Goal: Information Seeking & Learning: Learn about a topic

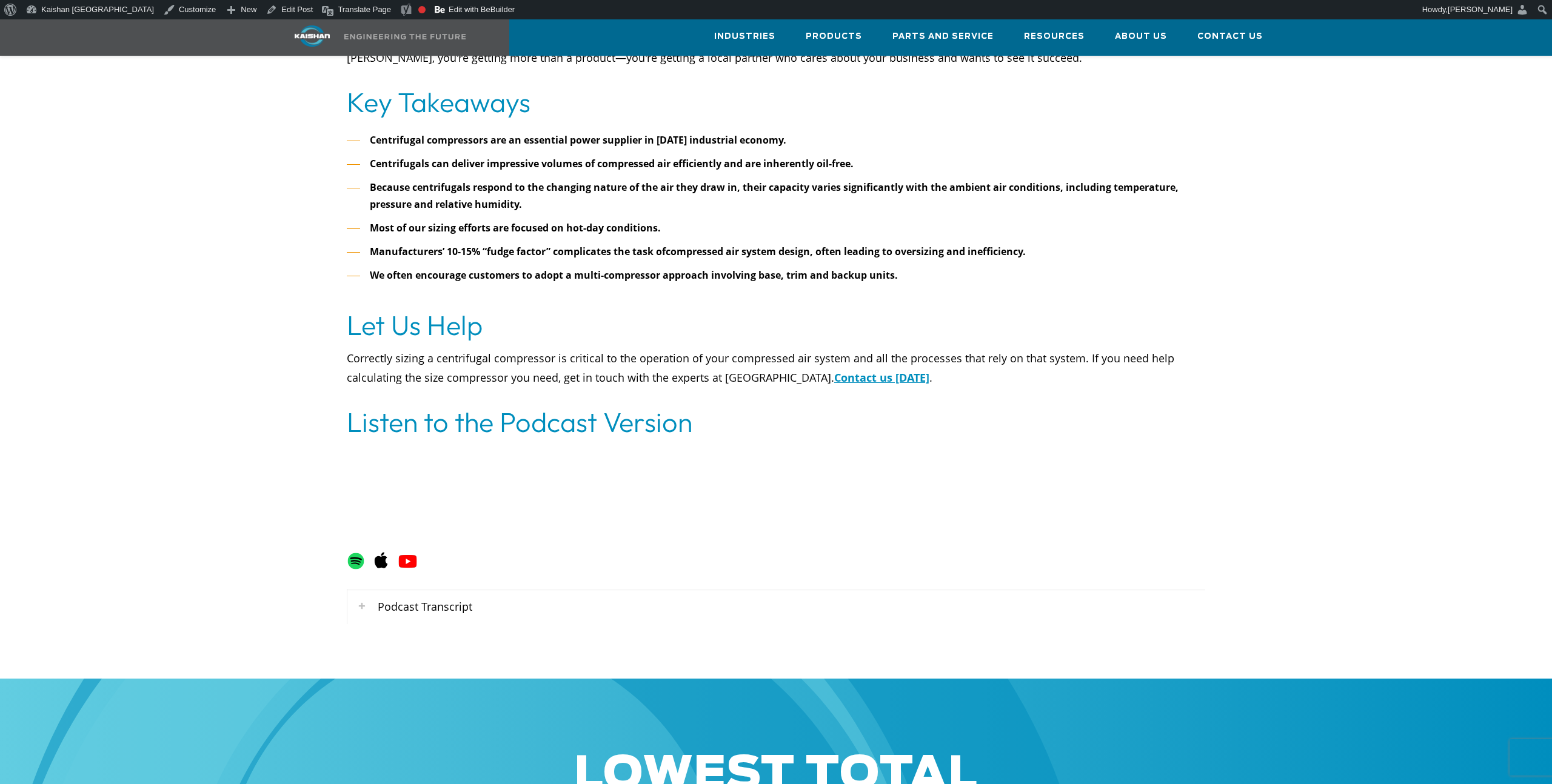
scroll to position [5219, 0]
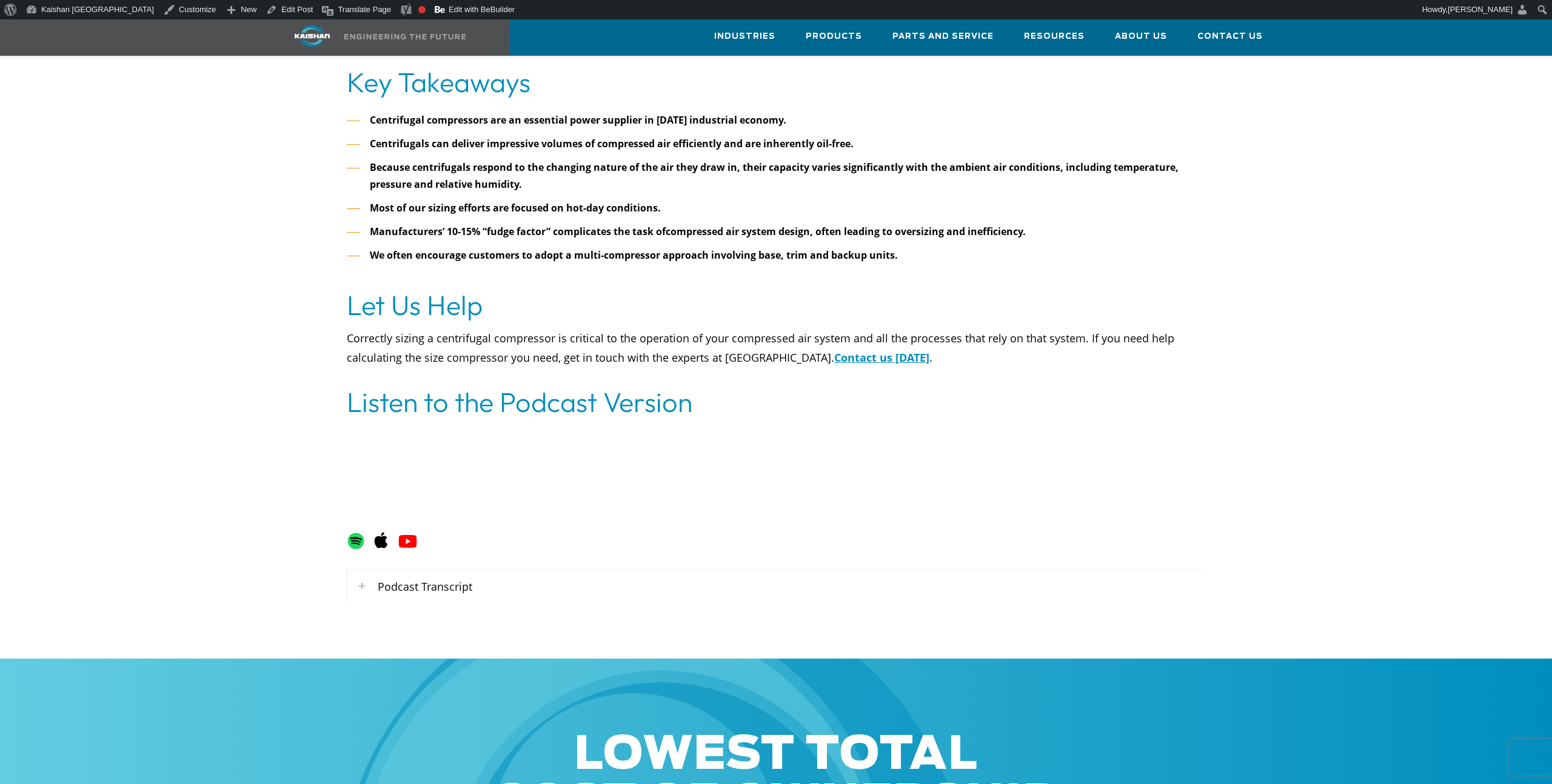
click at [383, 569] on div "Podcast Transcript" at bounding box center [776, 587] width 857 height 36
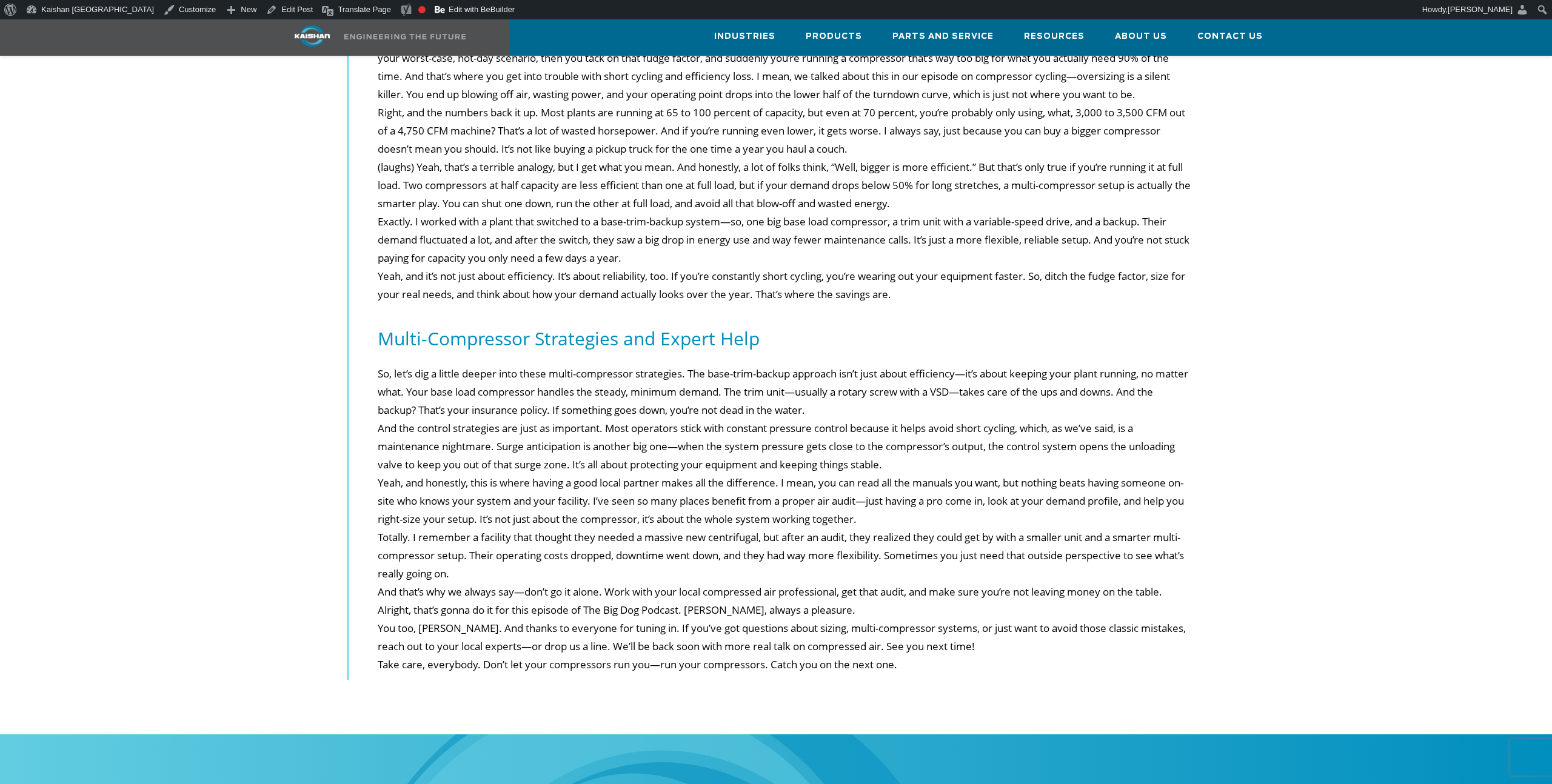
scroll to position [6236, 0]
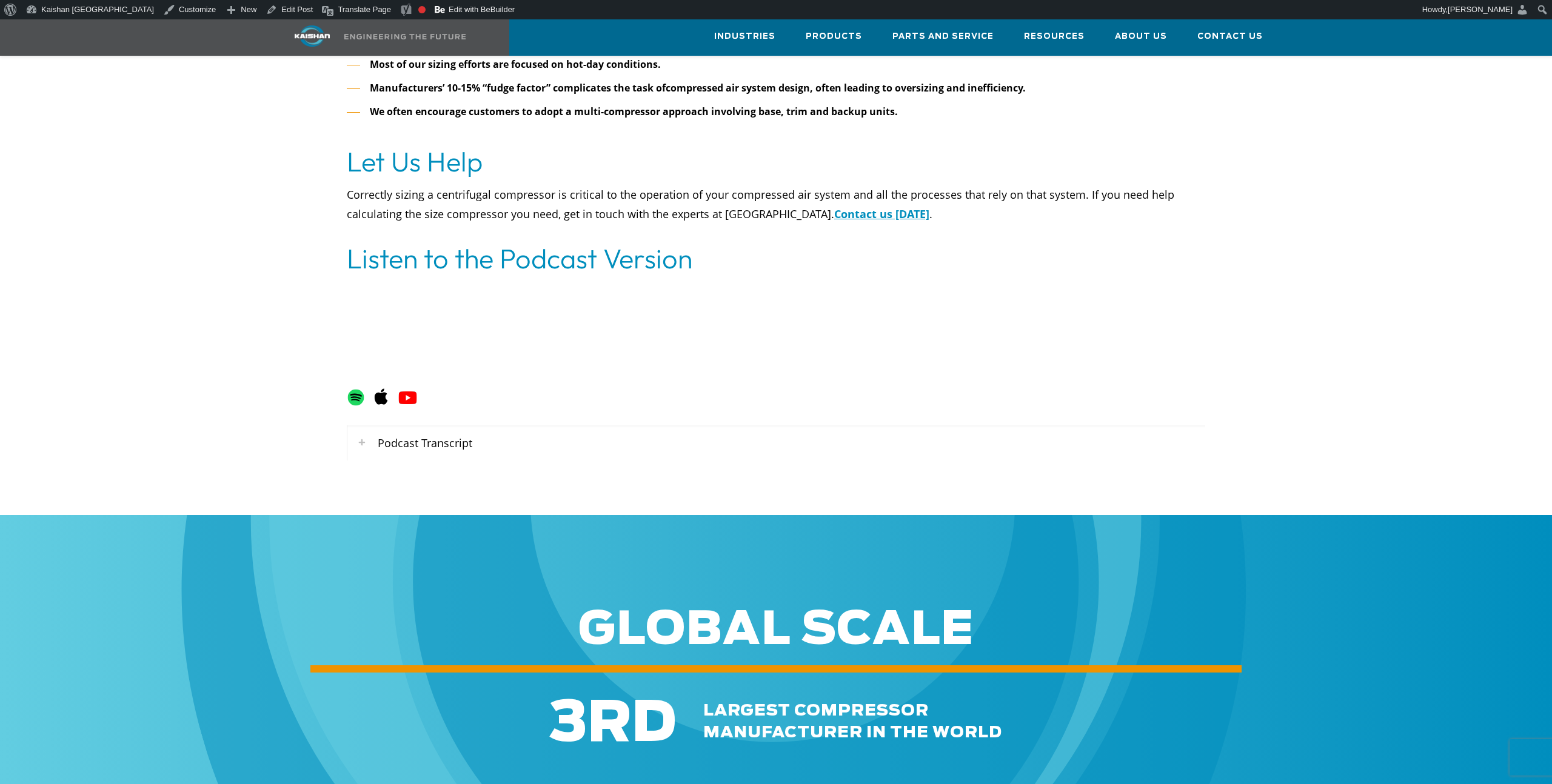
scroll to position [4931, 0]
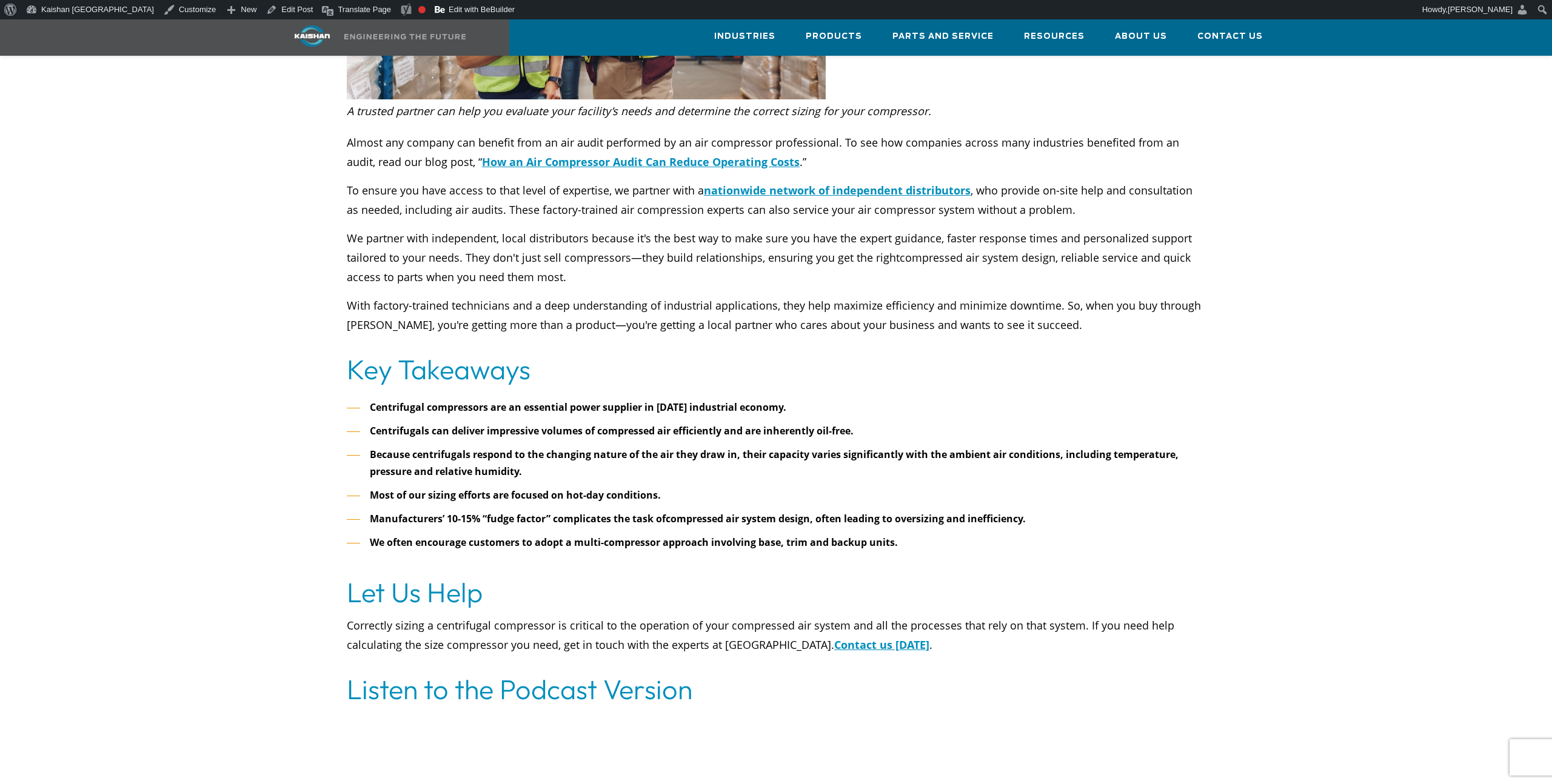
click at [548, 400] on b "Centrifugal compressors are an essential power supplier in today’s industrial e…" at bounding box center [577, 407] width 417 height 13
click at [545, 424] on b "Centrifugals can deliver impressive volumes of compressed air efficiently and a…" at bounding box center [611, 431] width 483 height 13
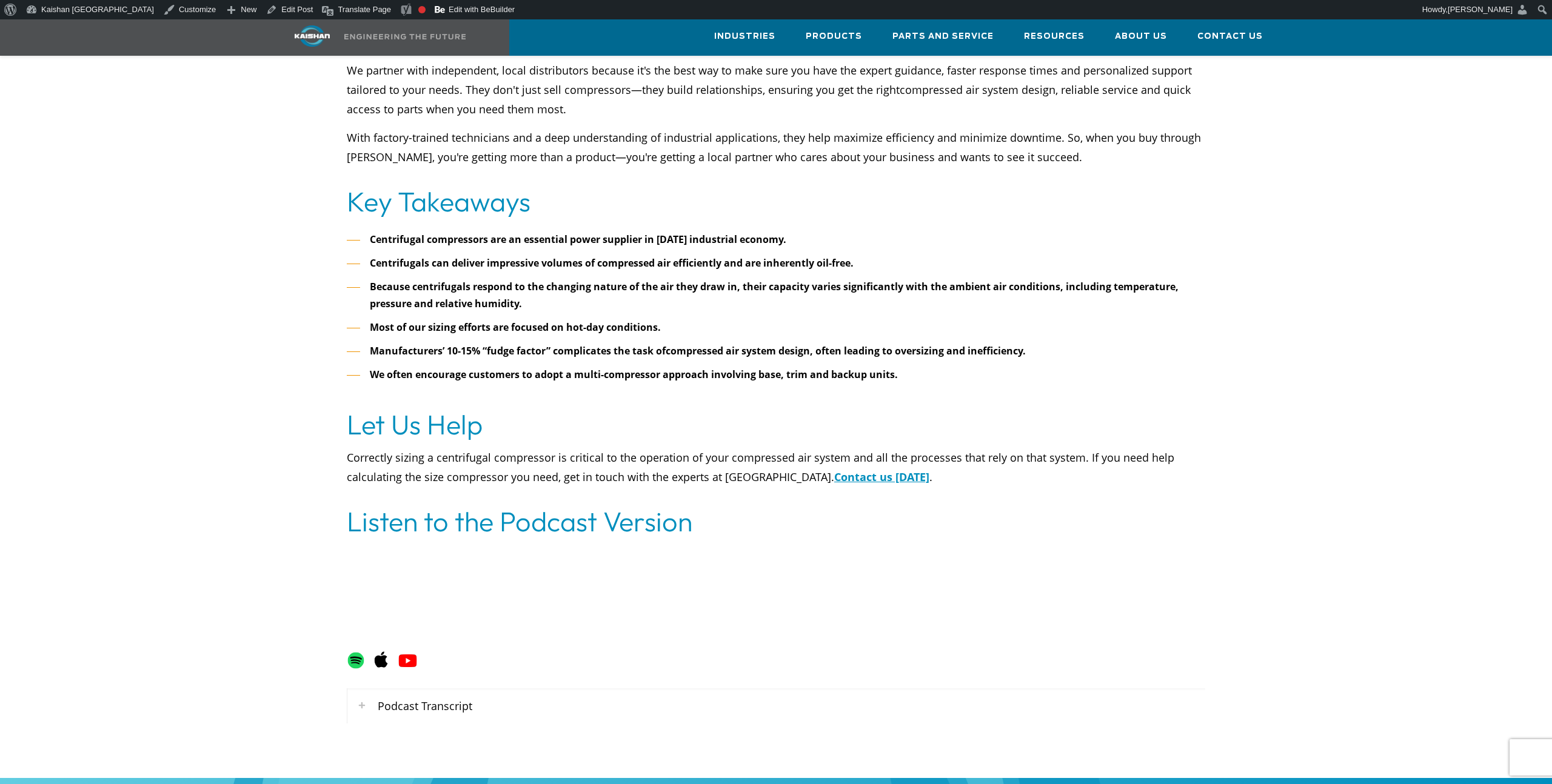
scroll to position [5301, 0]
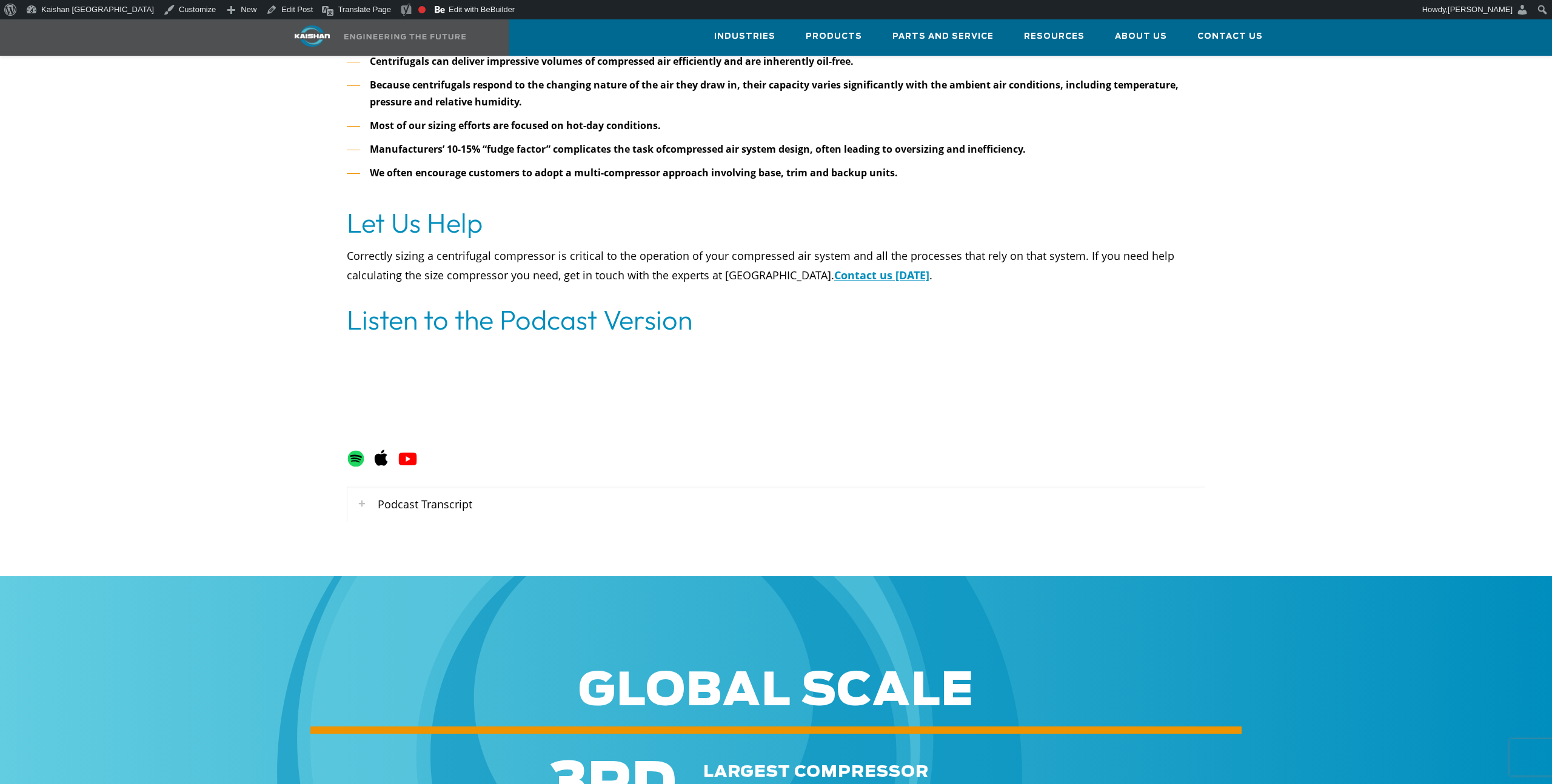
click at [366, 495] on icon at bounding box center [362, 504] width 29 height 36
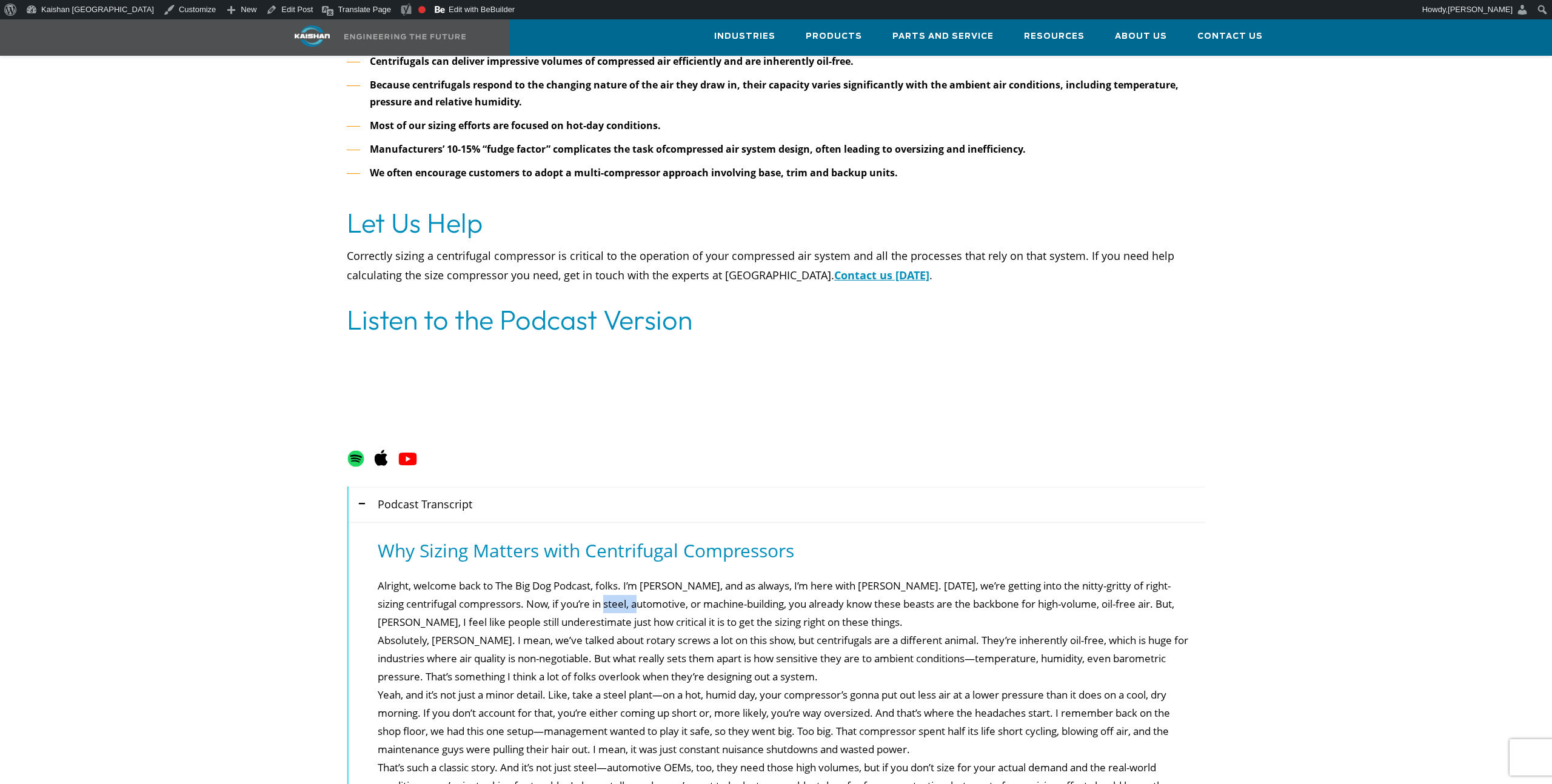
drag, startPoint x: 628, startPoint y: 583, endPoint x: 593, endPoint y: 581, distance: 35.1
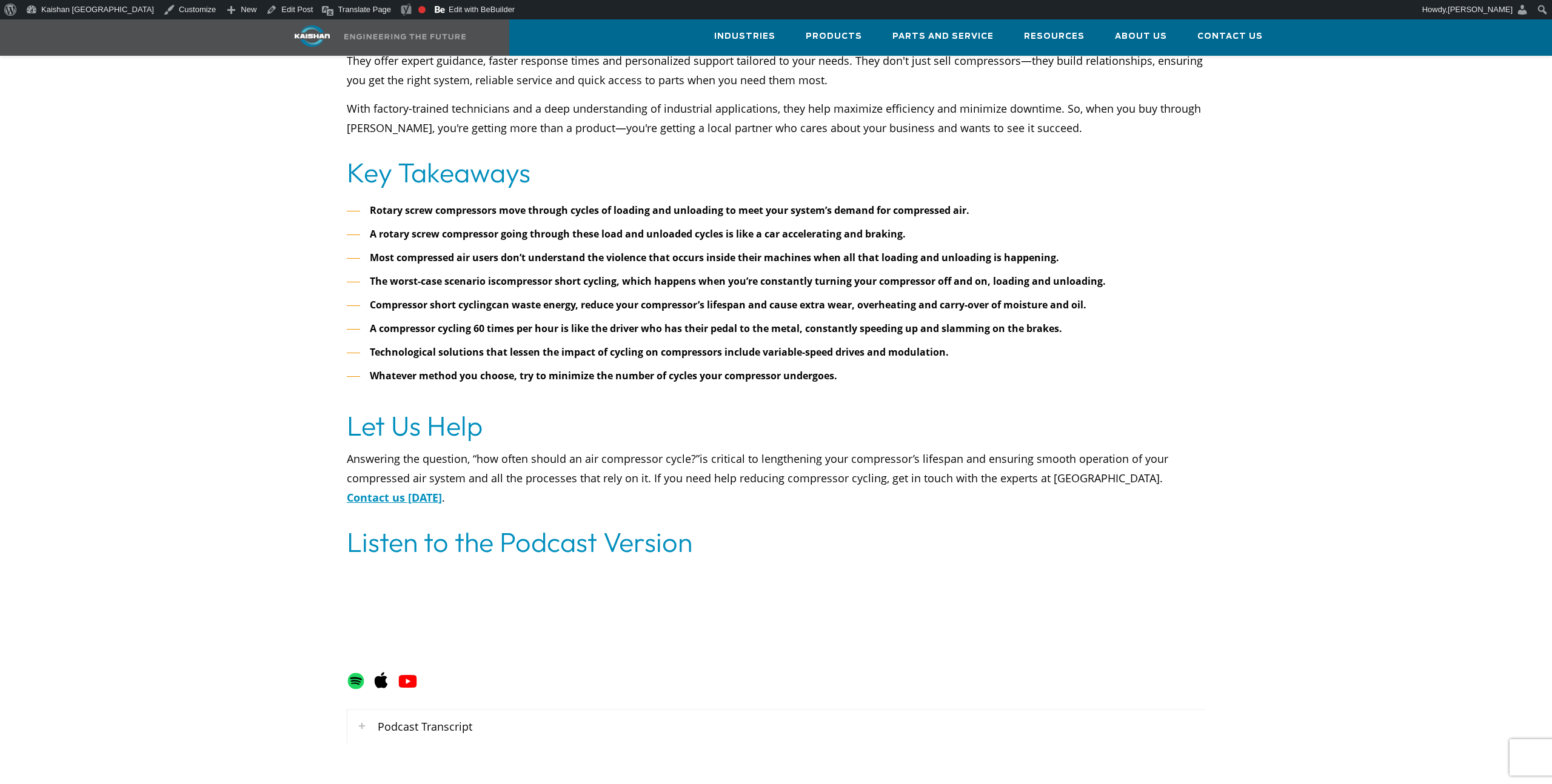
scroll to position [4839, 0]
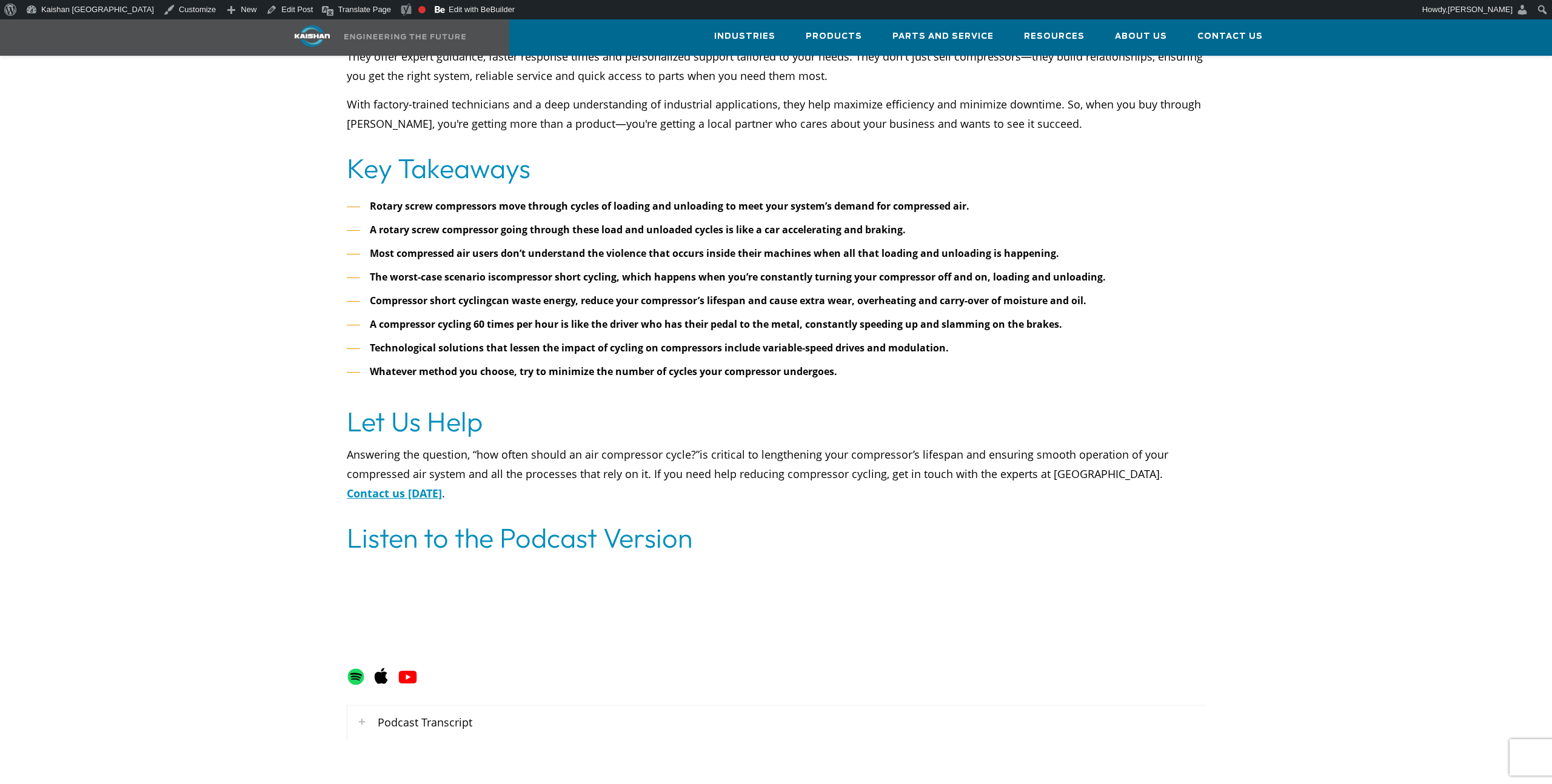
click at [467, 704] on div "Podcast Transcript" at bounding box center [776, 722] width 857 height 36
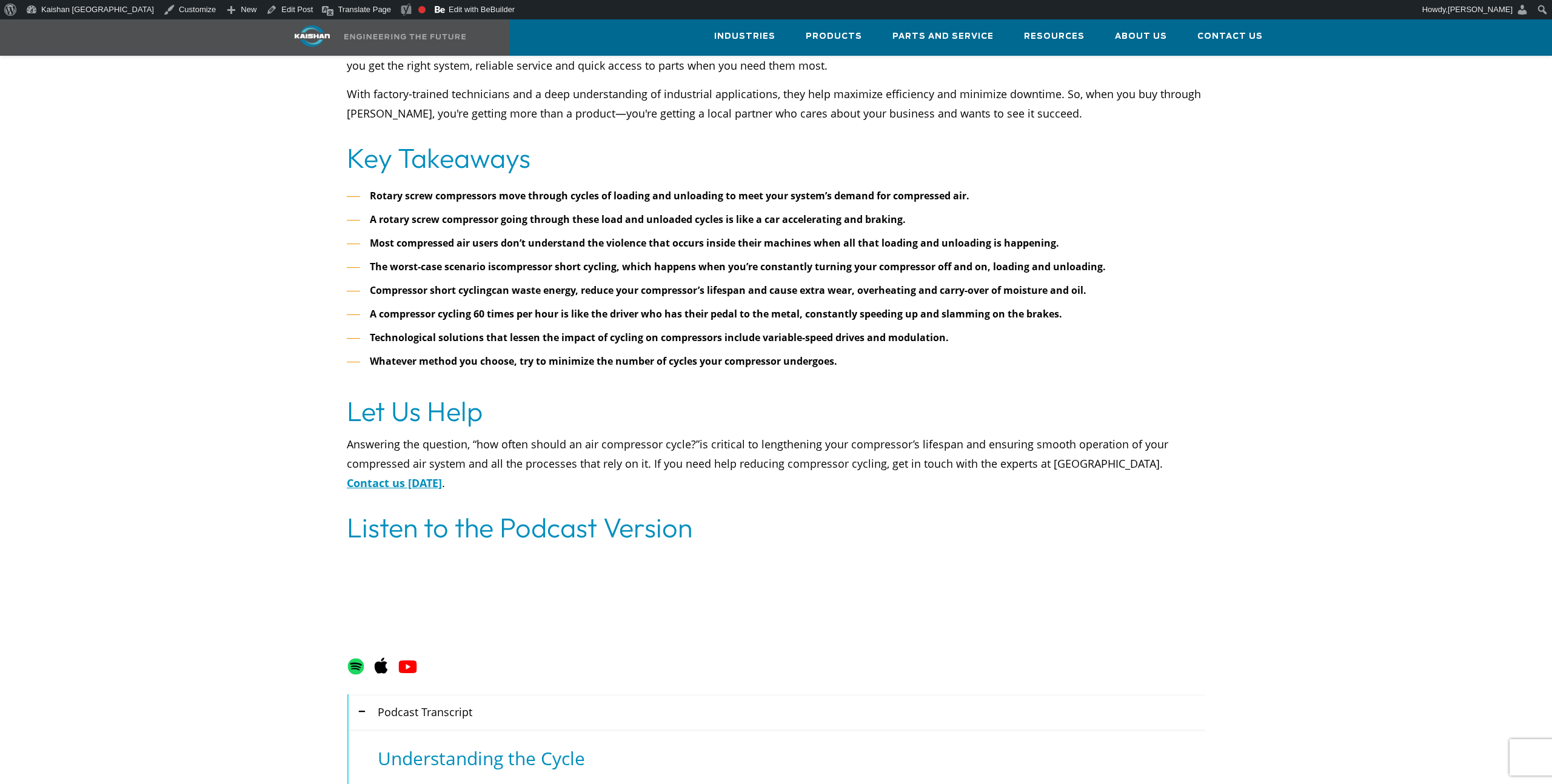
scroll to position [4866, 0]
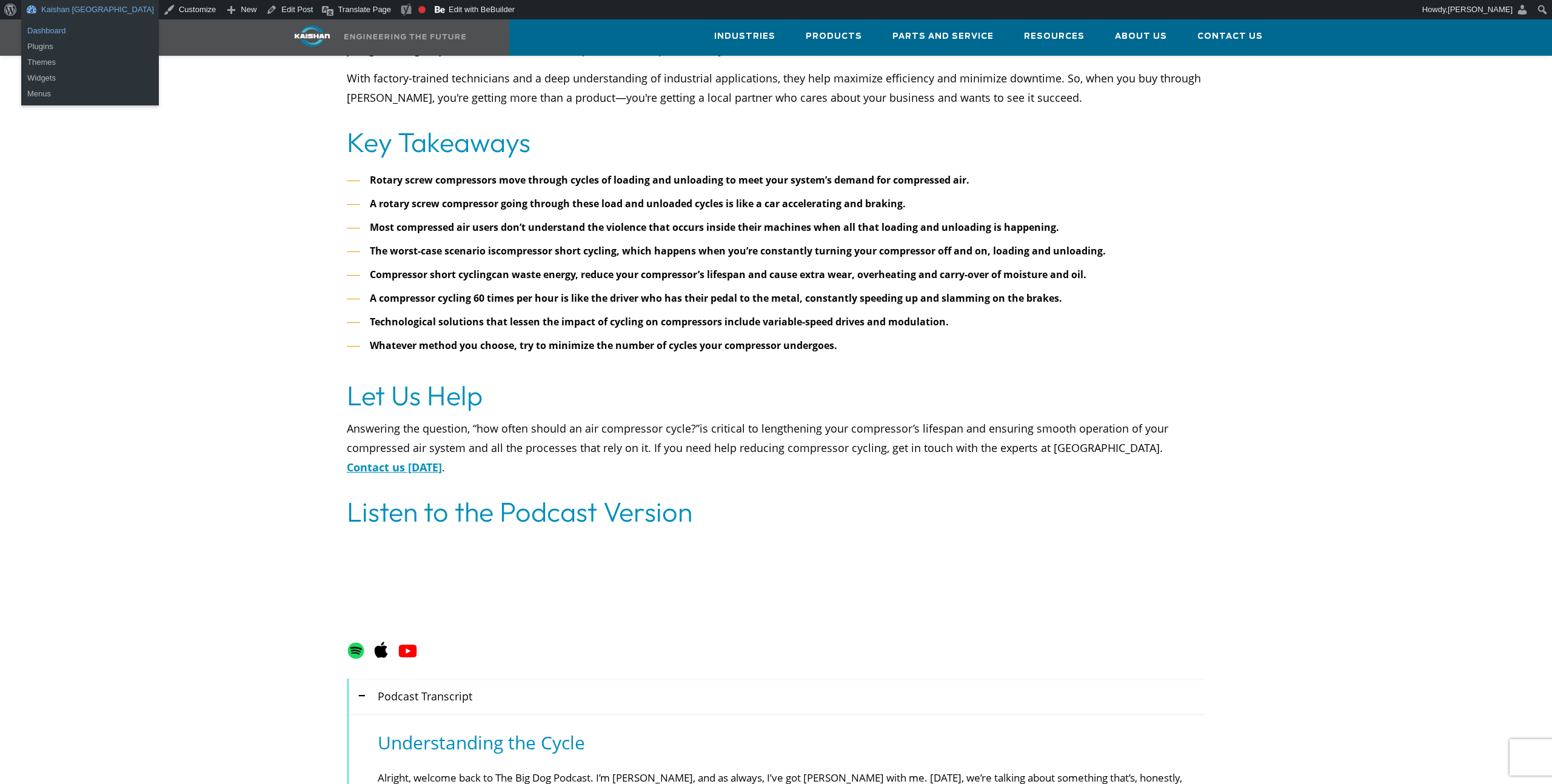
click at [60, 28] on link "Dashboard" at bounding box center [90, 31] width 138 height 16
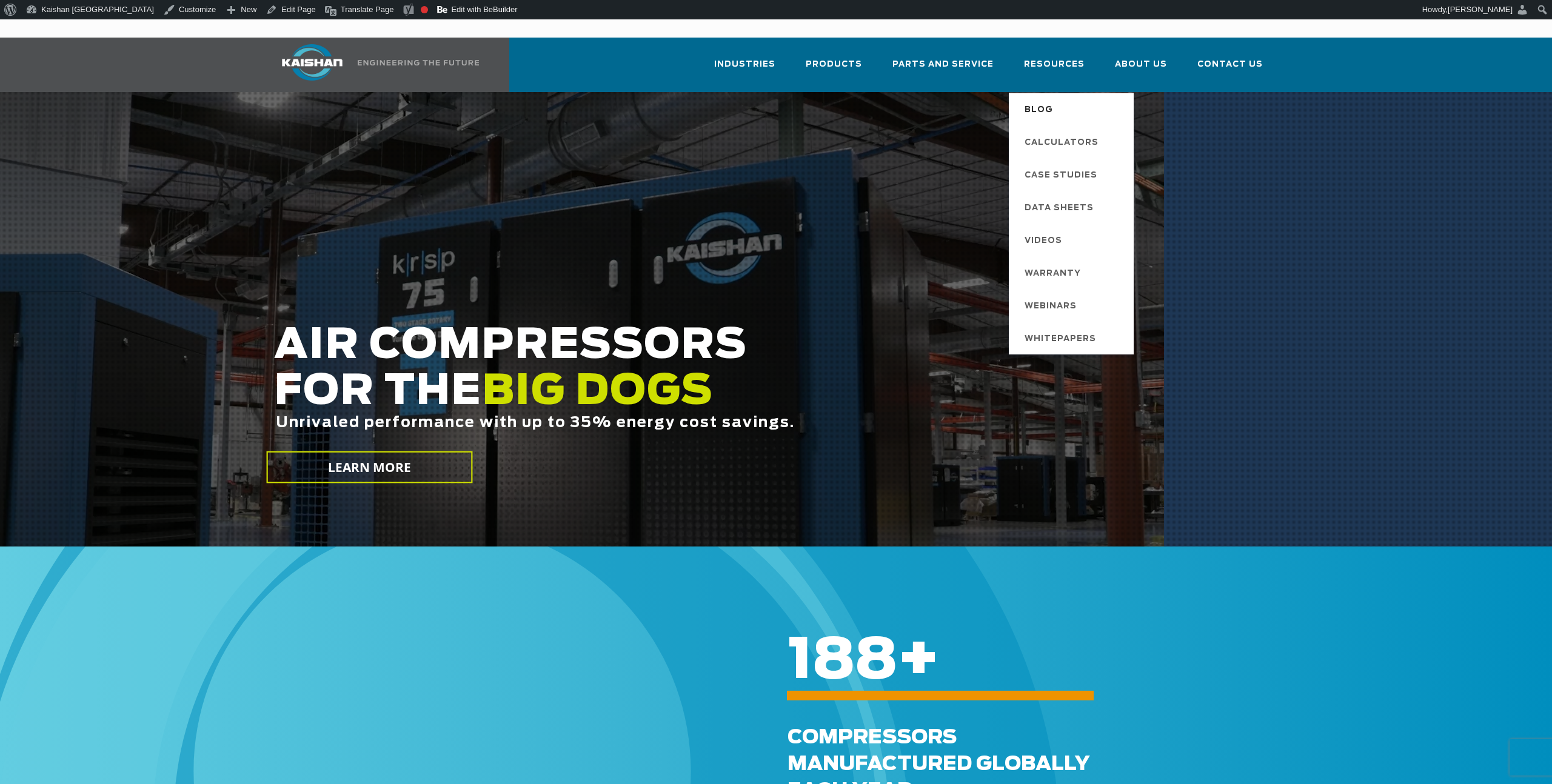
click at [1040, 100] on span "Blog" at bounding box center [1039, 110] width 28 height 20
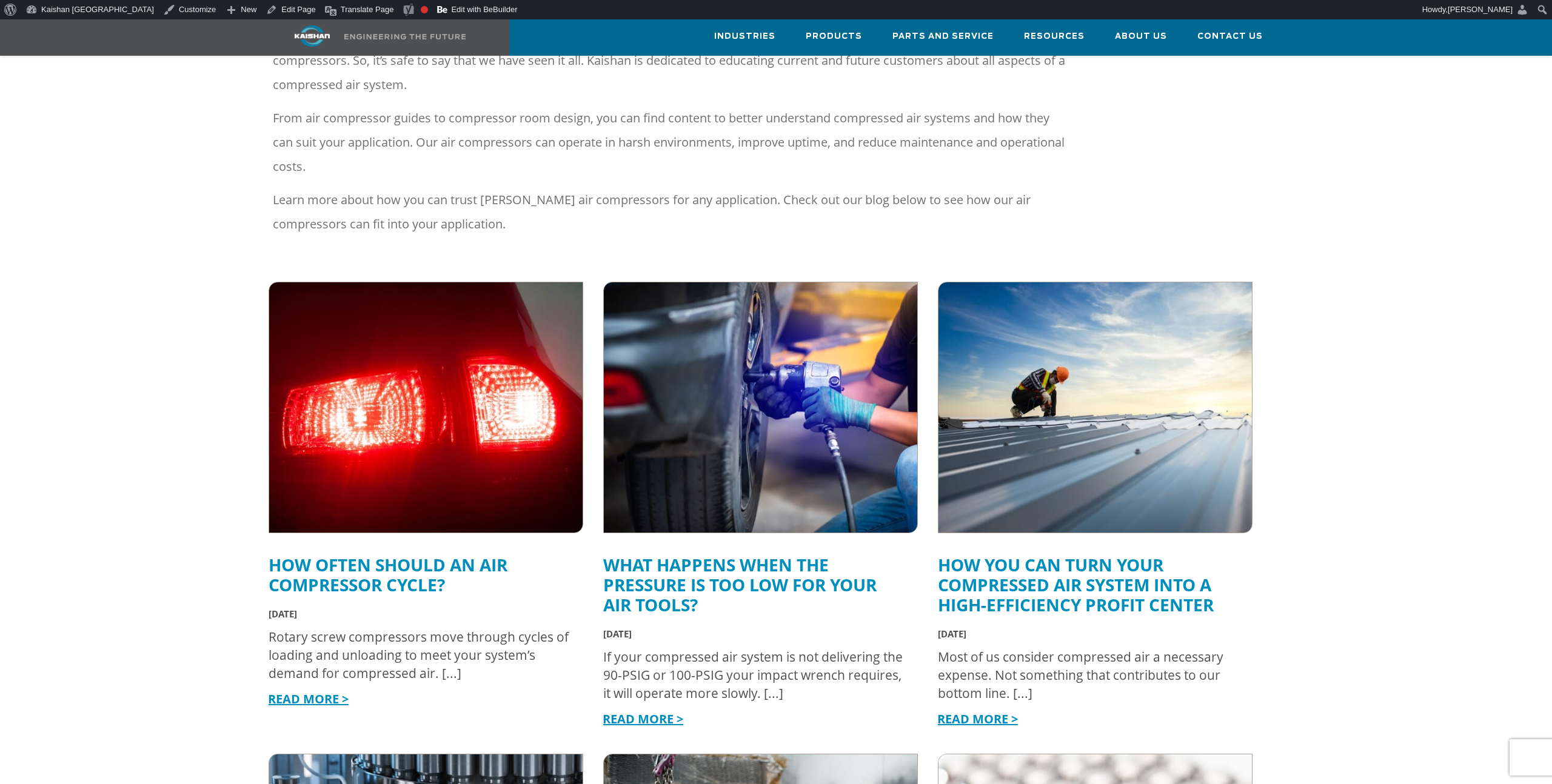
scroll to position [218, 0]
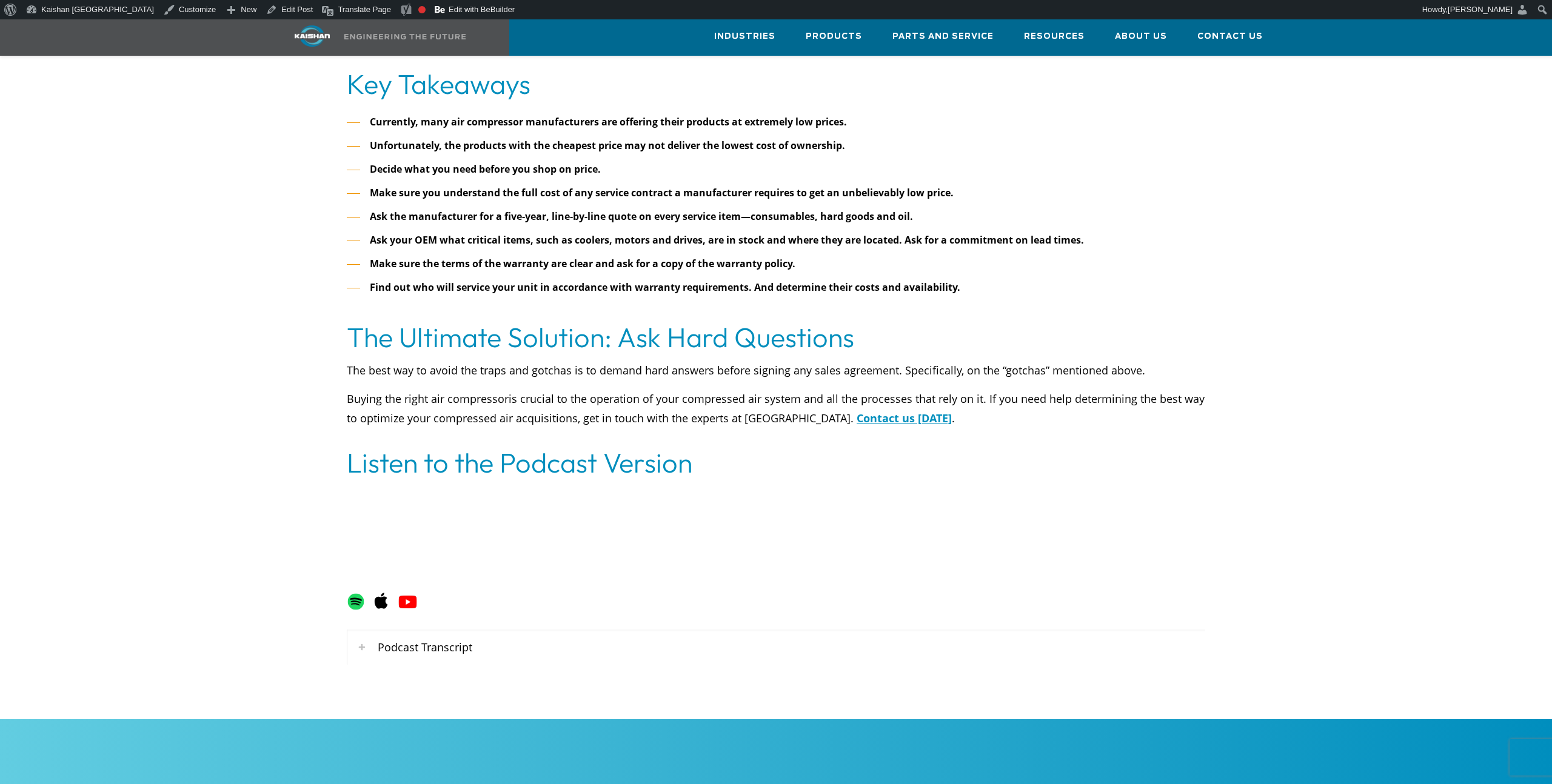
scroll to position [5457, 0]
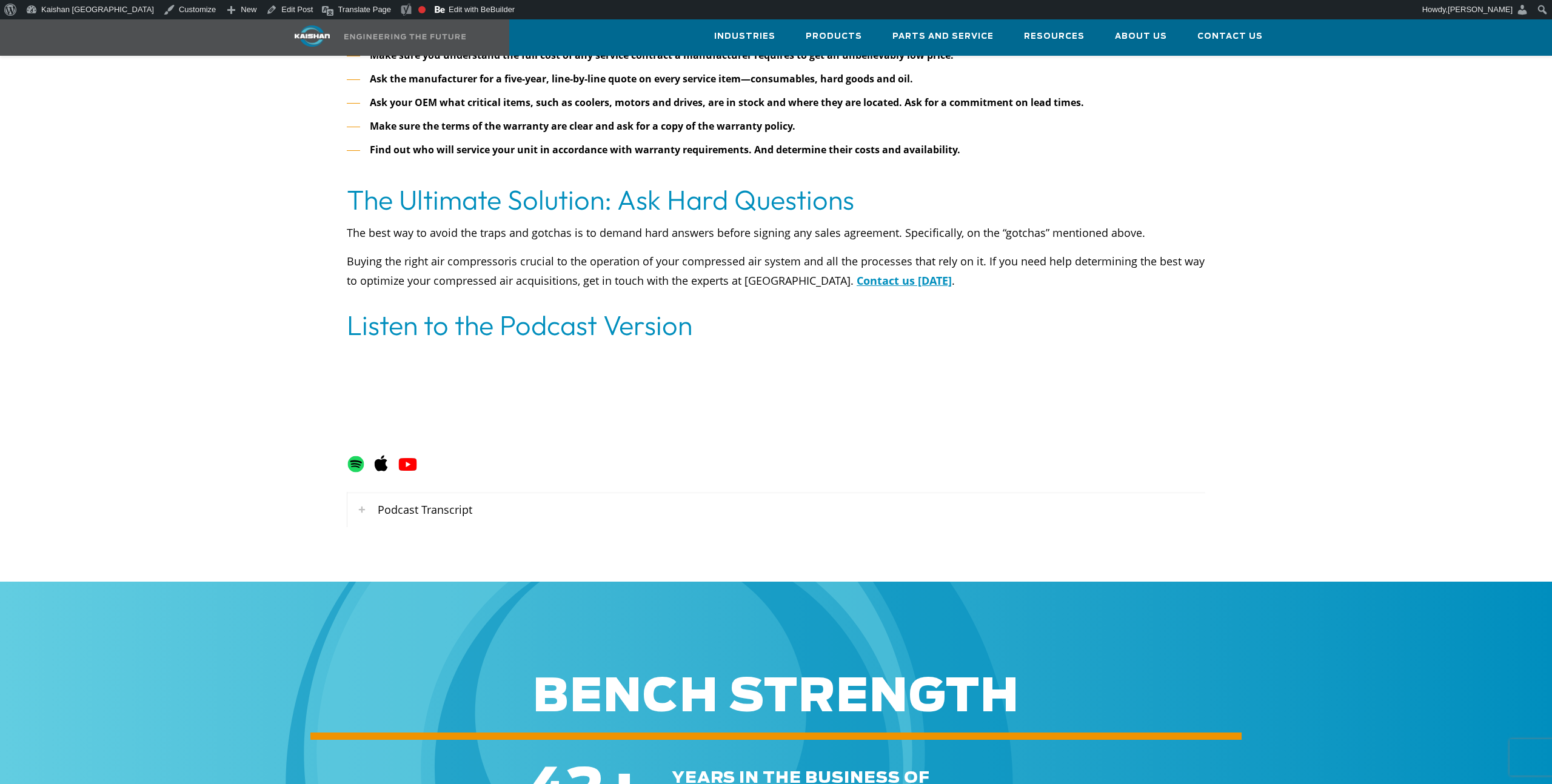
click at [472, 492] on div "Podcast Transcript" at bounding box center [776, 510] width 857 height 36
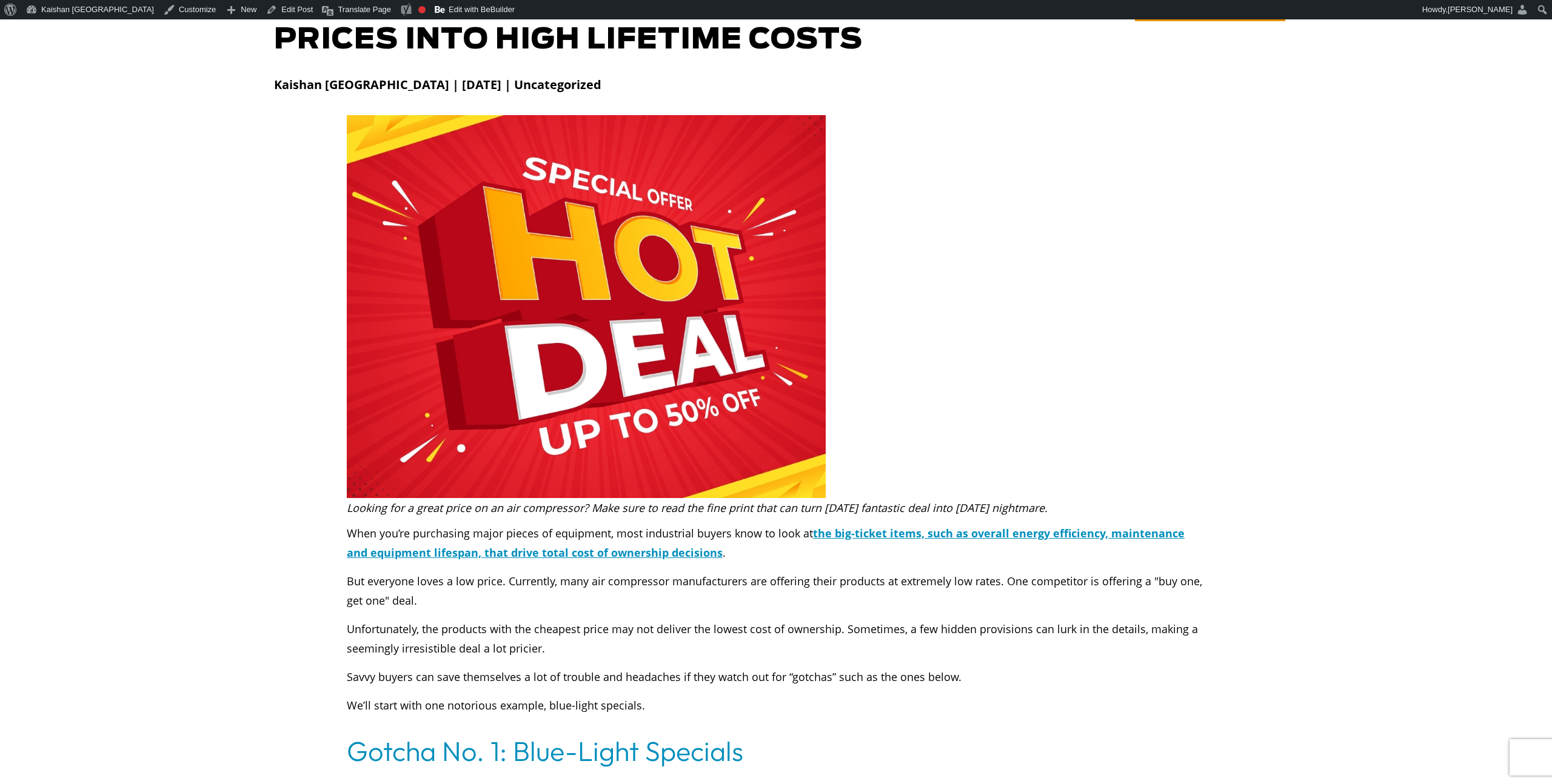
scroll to position [353, 0]
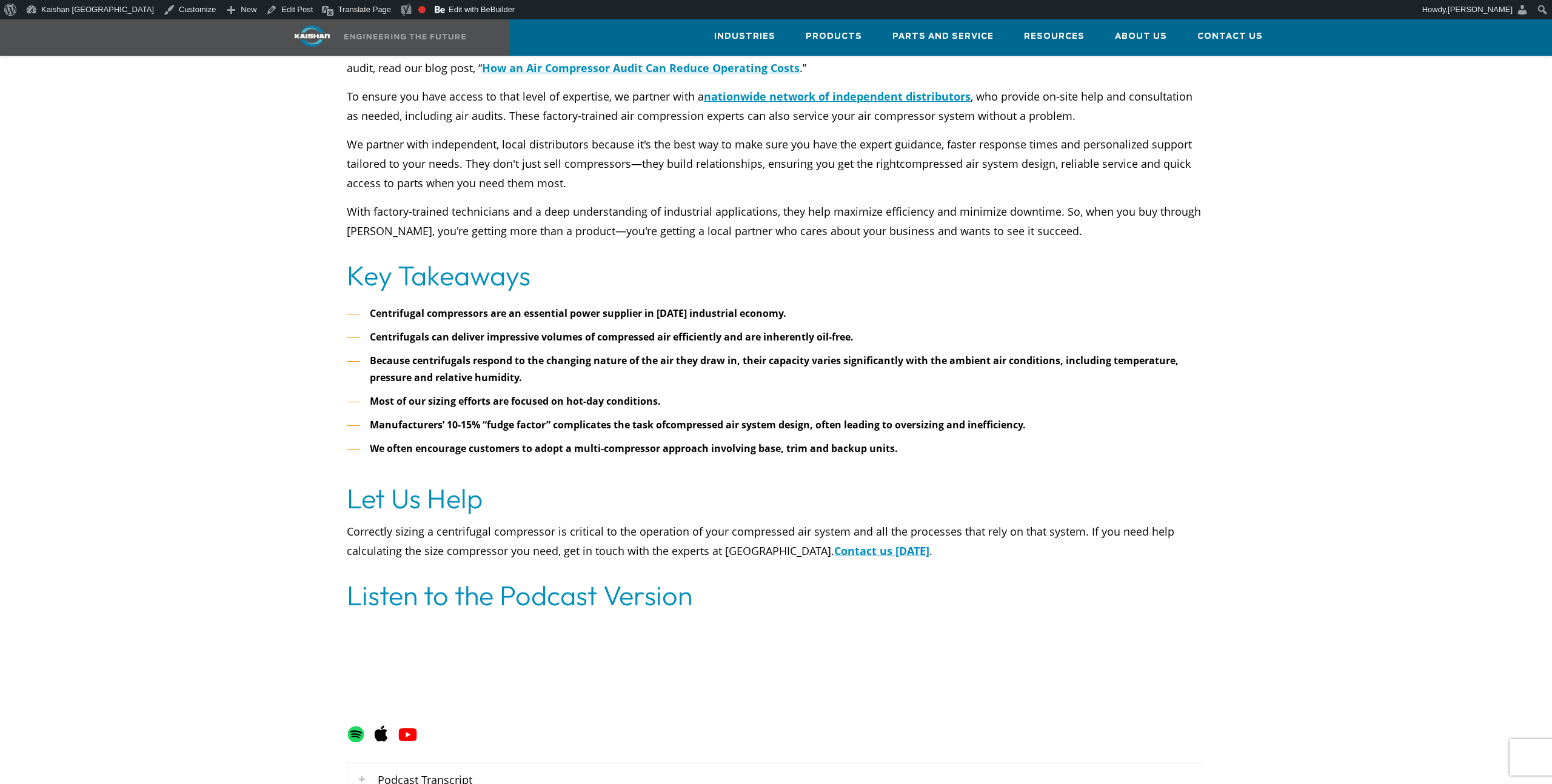
scroll to position [5228, 0]
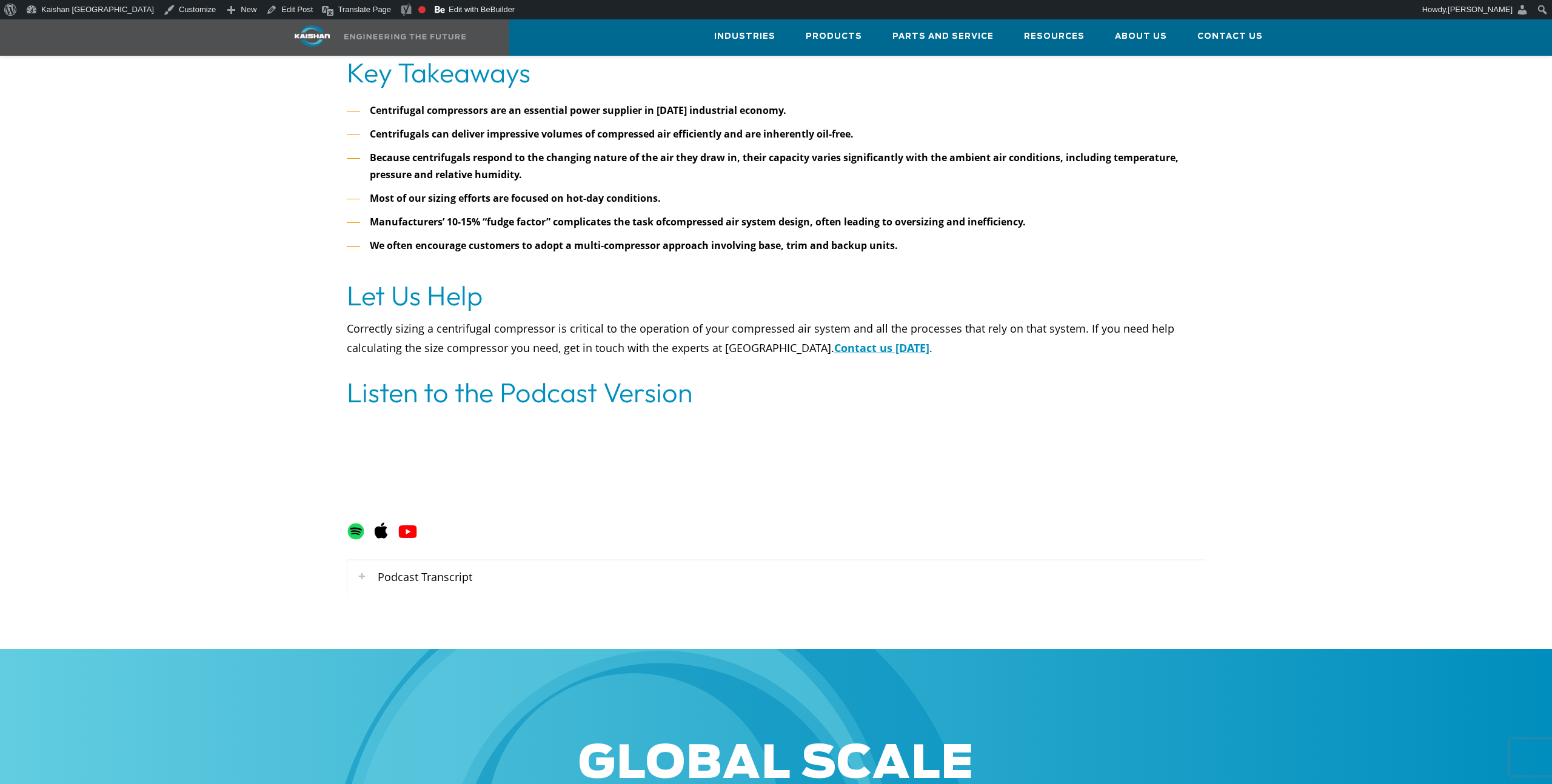
click at [433, 559] on div "Podcast Transcript" at bounding box center [776, 577] width 857 height 36
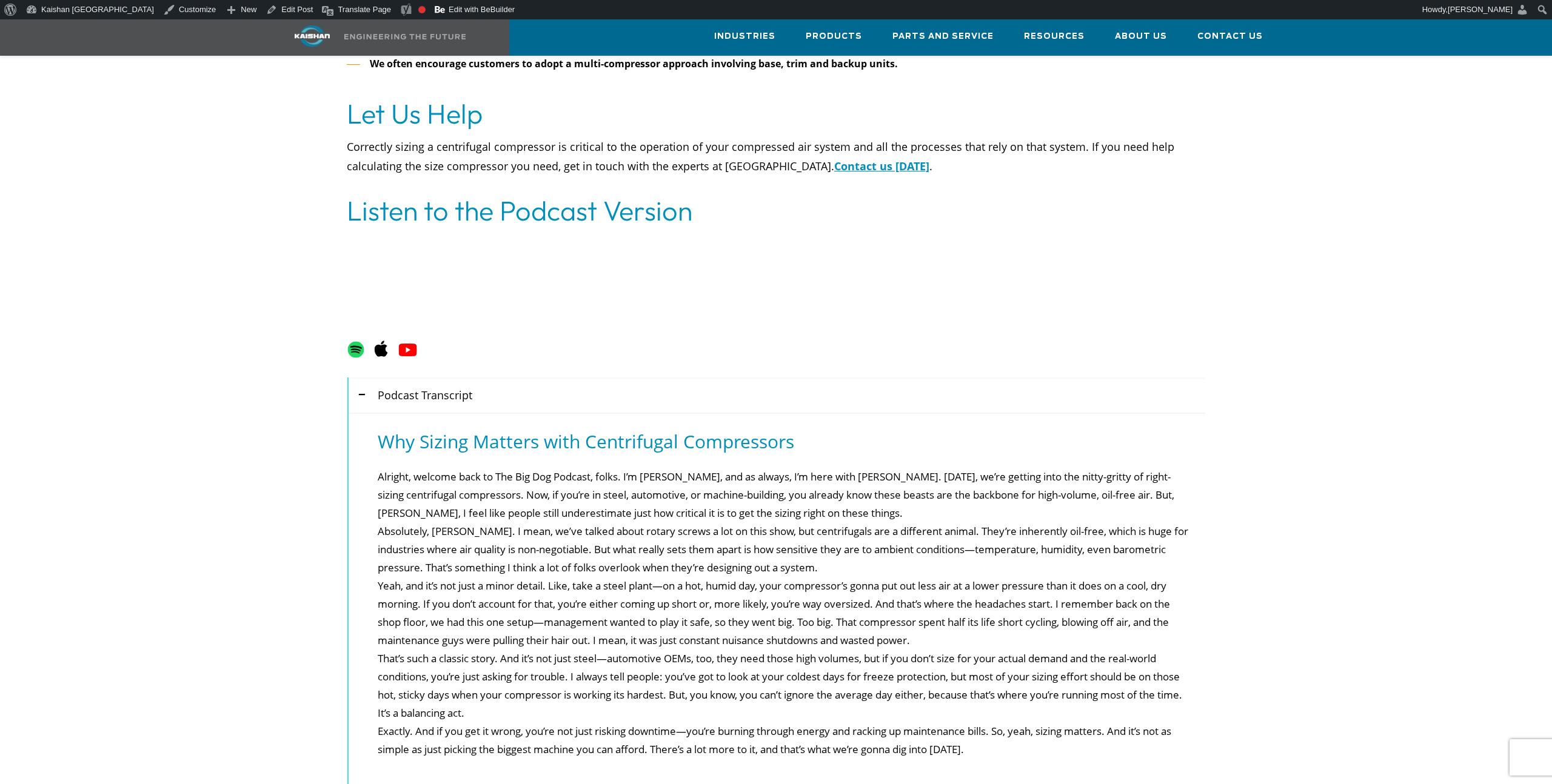
scroll to position [5435, 0]
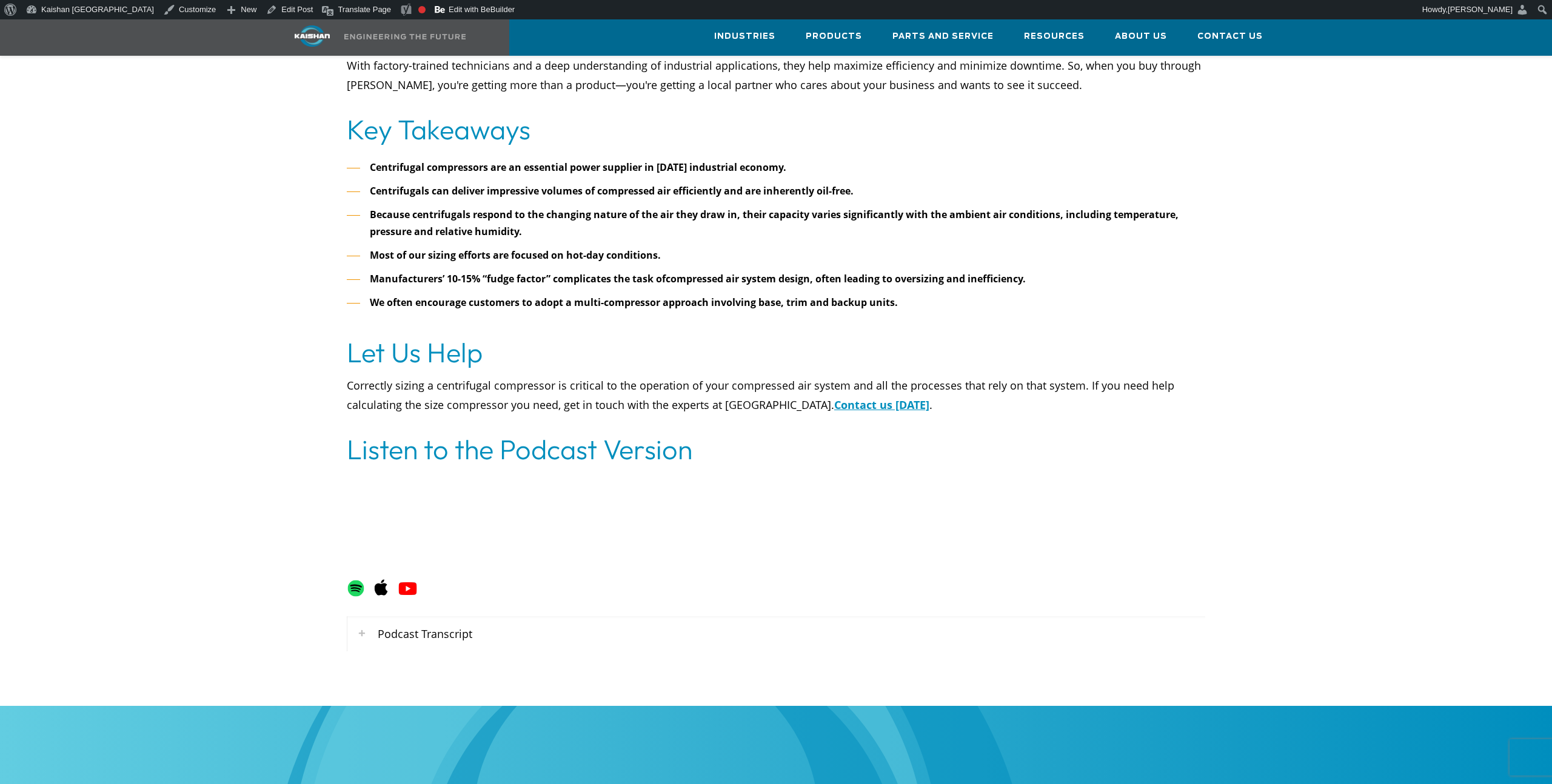
scroll to position [5156, 0]
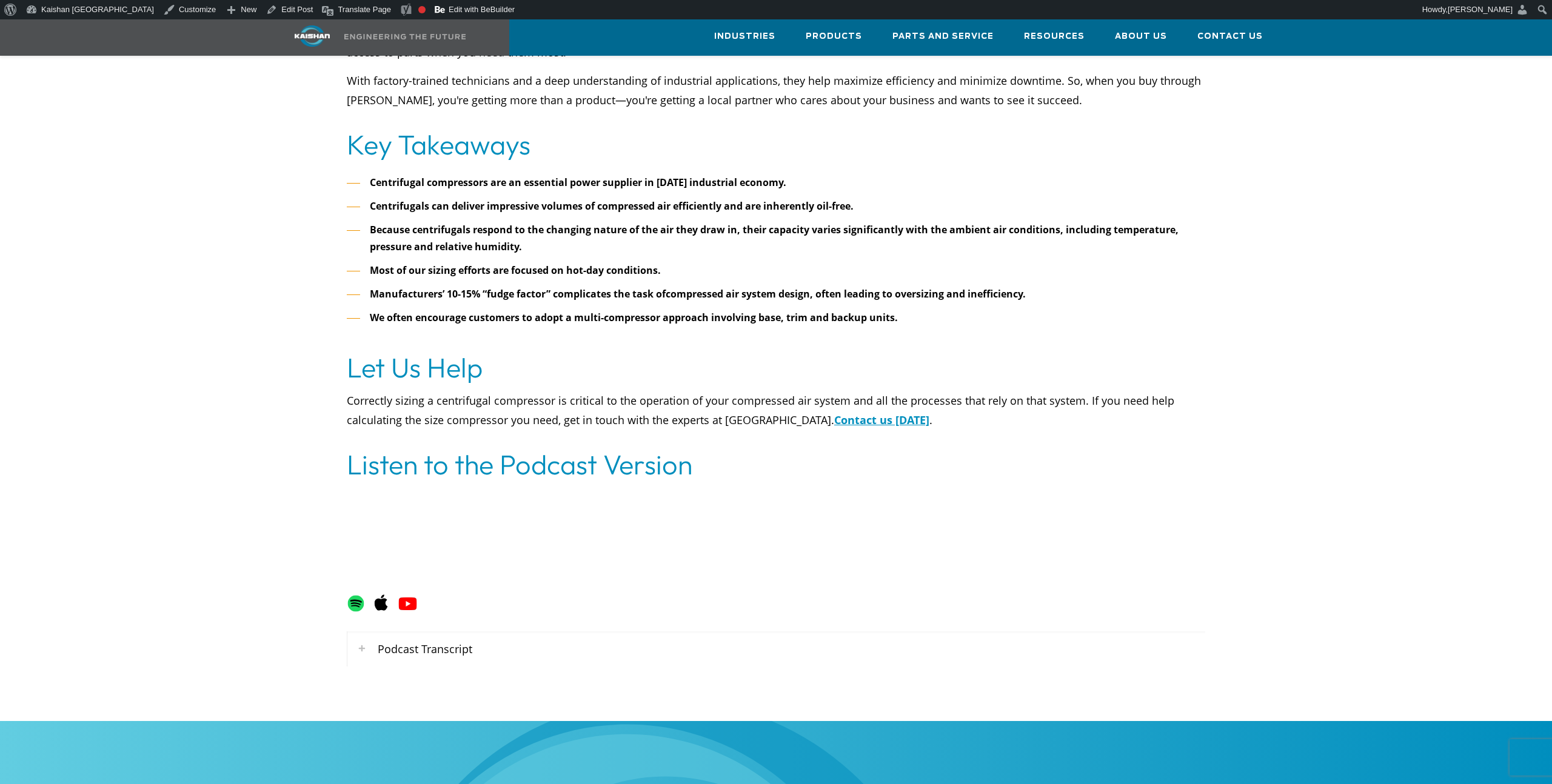
click at [386, 619] on div "Podcast Transcript Why Sizing Matters with Centrifugal Compressors Alright, wel…" at bounding box center [776, 654] width 872 height 72
click at [403, 633] on div "Podcast Transcript" at bounding box center [776, 649] width 857 height 36
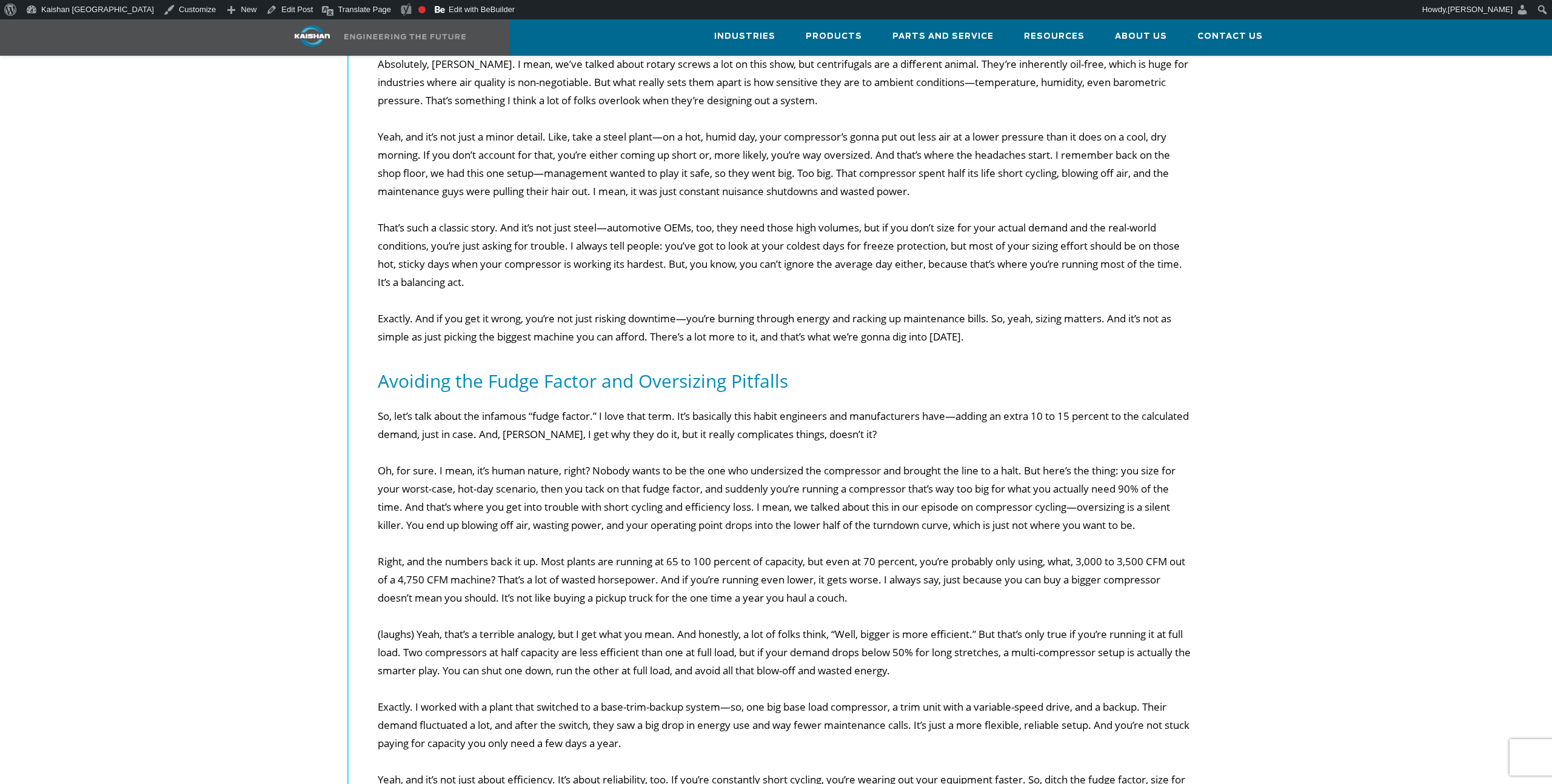
scroll to position [6472, 0]
